Goal: Information Seeking & Learning: Learn about a topic

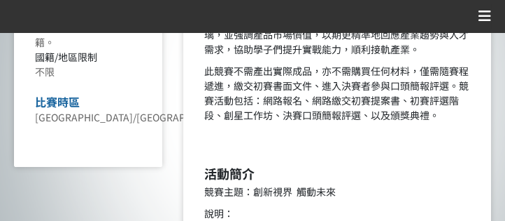
scroll to position [562, 0]
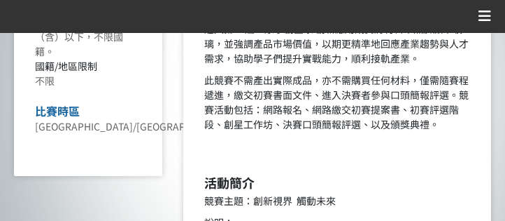
drag, startPoint x: 205, startPoint y: 134, endPoint x: 227, endPoint y: 136, distance: 21.7
drag, startPoint x: 209, startPoint y: 138, endPoint x: 272, endPoint y: 153, distance: 64.7
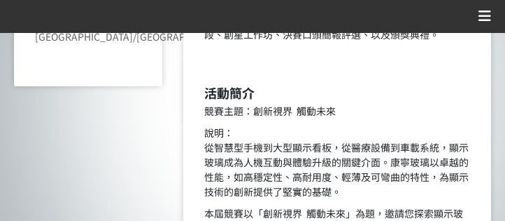
scroll to position [652, 0]
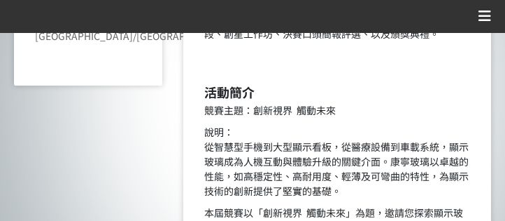
drag, startPoint x: 322, startPoint y: 132, endPoint x: 406, endPoint y: 133, distance: 84.0
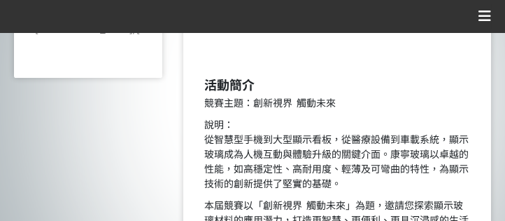
drag, startPoint x: 258, startPoint y: 139, endPoint x: 305, endPoint y: 140, distance: 47.6
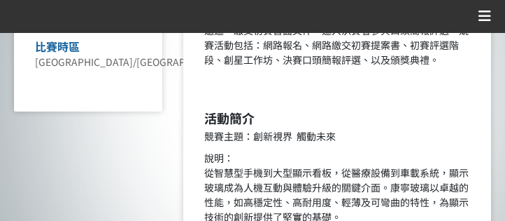
scroll to position [624, 0]
